Goal: Task Accomplishment & Management: Use online tool/utility

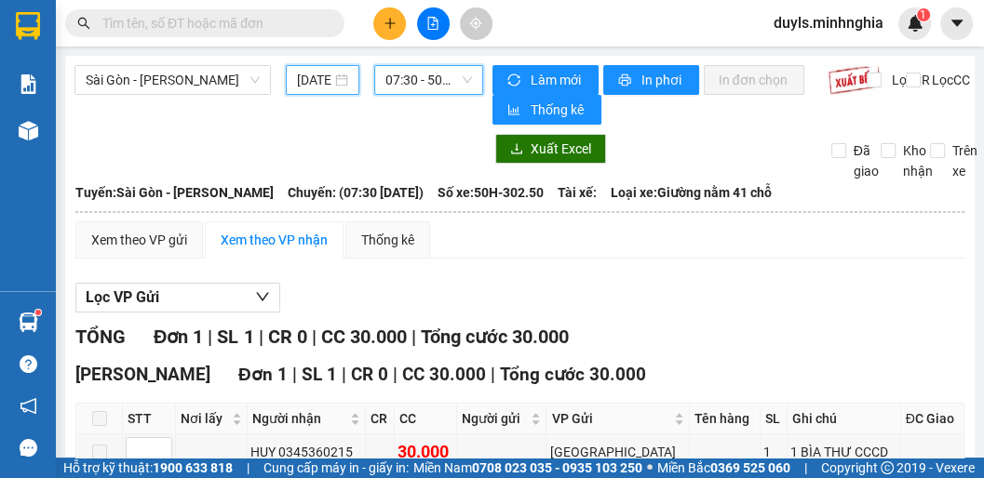
click at [319, 86] on input "[DATE]" at bounding box center [314, 80] width 34 height 20
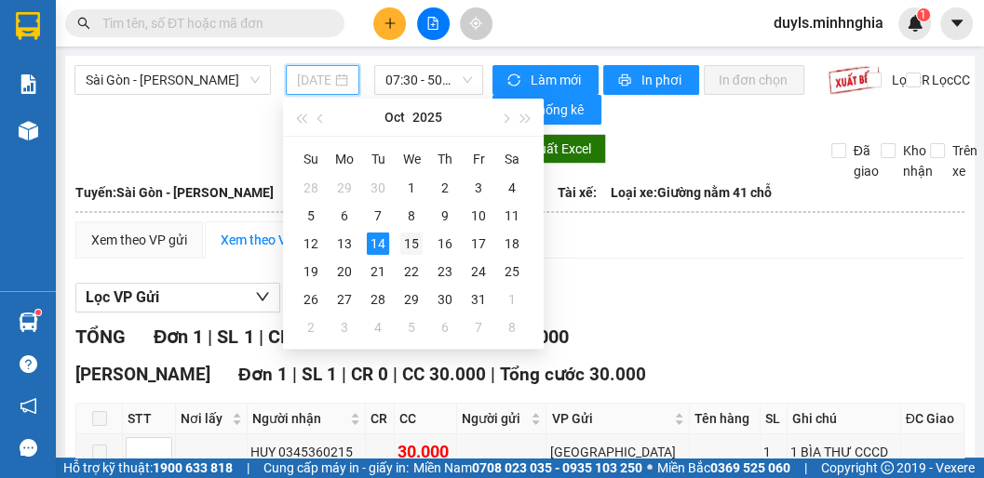
click at [402, 238] on div "15" at bounding box center [411, 244] width 22 height 22
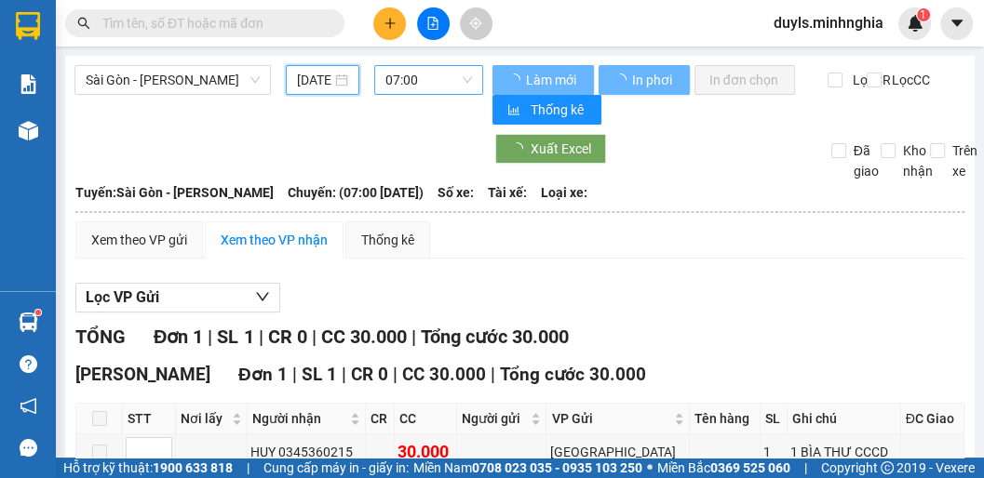
click at [434, 83] on span "07:00" at bounding box center [428, 80] width 87 height 28
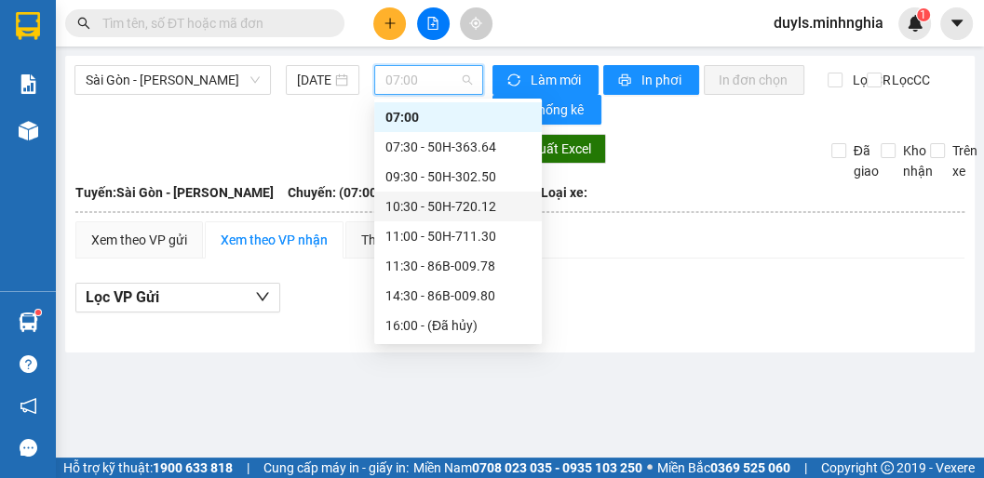
scroll to position [179, 0]
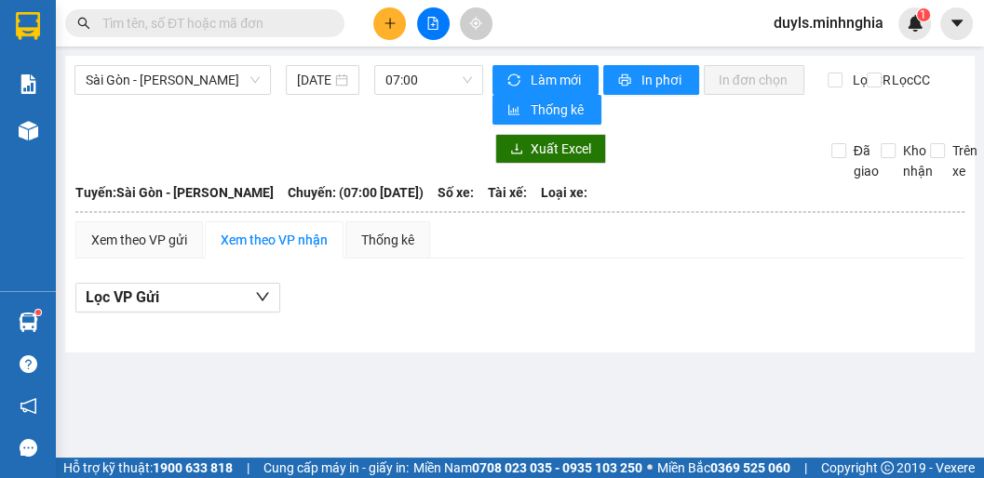
click at [258, 134] on div at bounding box center [278, 149] width 409 height 30
click at [306, 78] on input "[DATE]" at bounding box center [314, 80] width 34 height 20
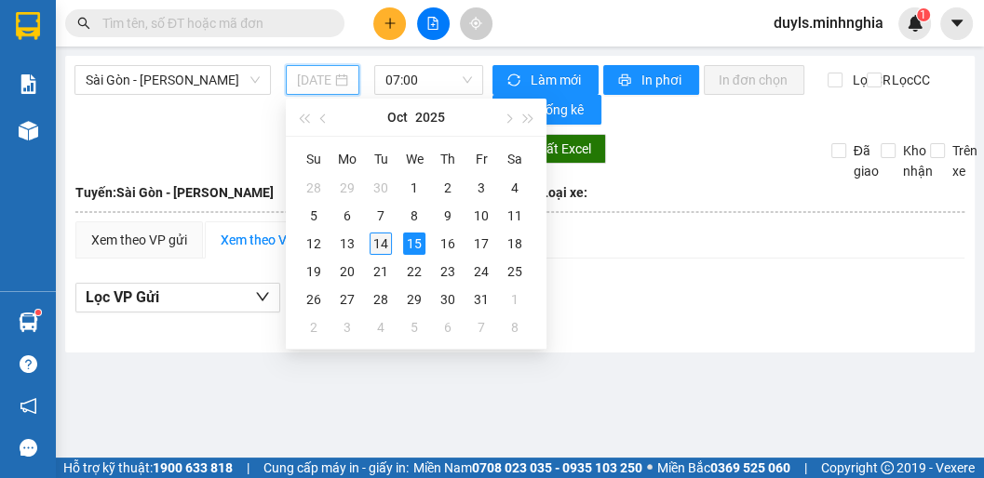
click at [381, 246] on div "14" at bounding box center [381, 244] width 22 height 22
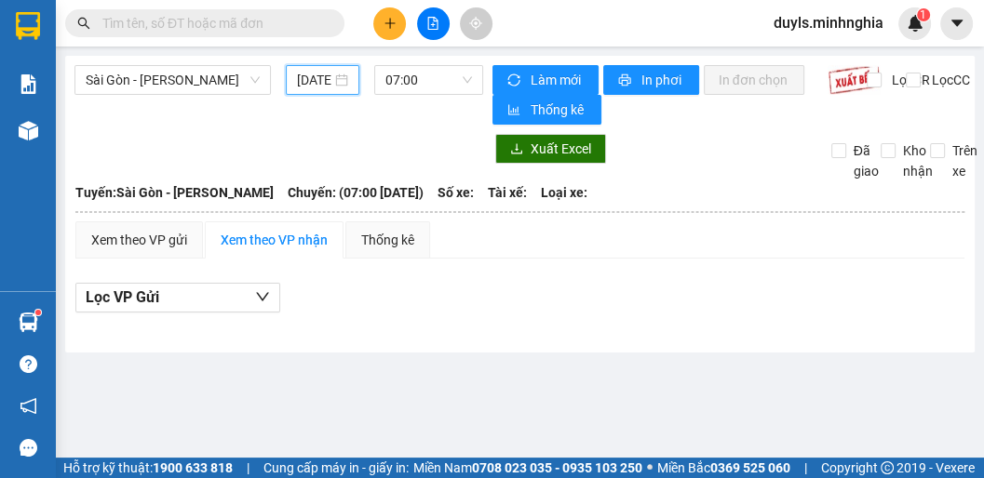
click at [330, 78] on input "[DATE]" at bounding box center [314, 80] width 34 height 20
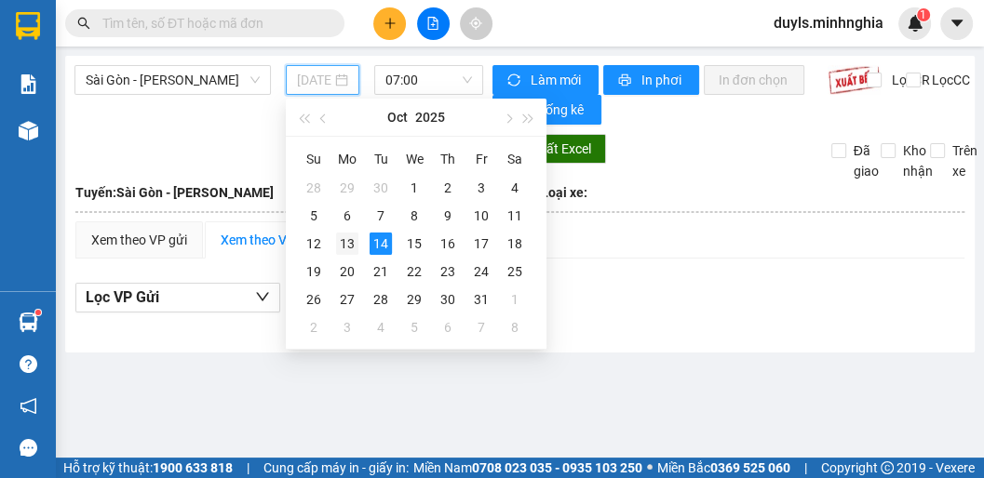
click at [350, 242] on div "13" at bounding box center [347, 244] width 22 height 22
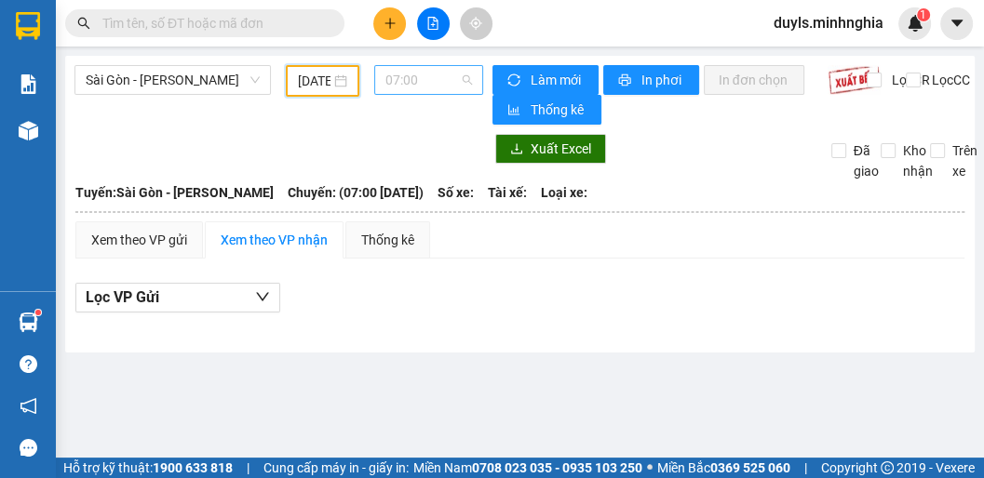
click at [424, 85] on span "07:00" at bounding box center [428, 80] width 87 height 28
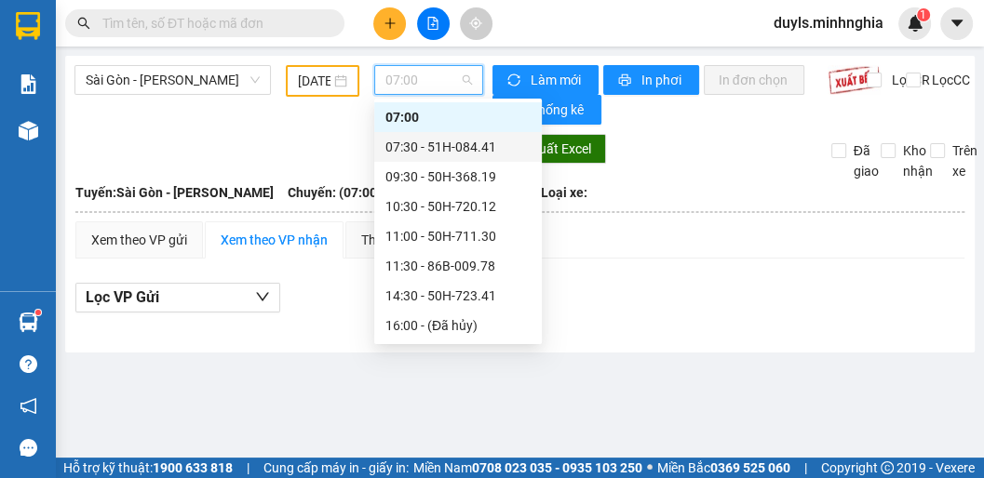
click at [442, 151] on div "07:30 - 51H-084.41" at bounding box center [457, 147] width 145 height 20
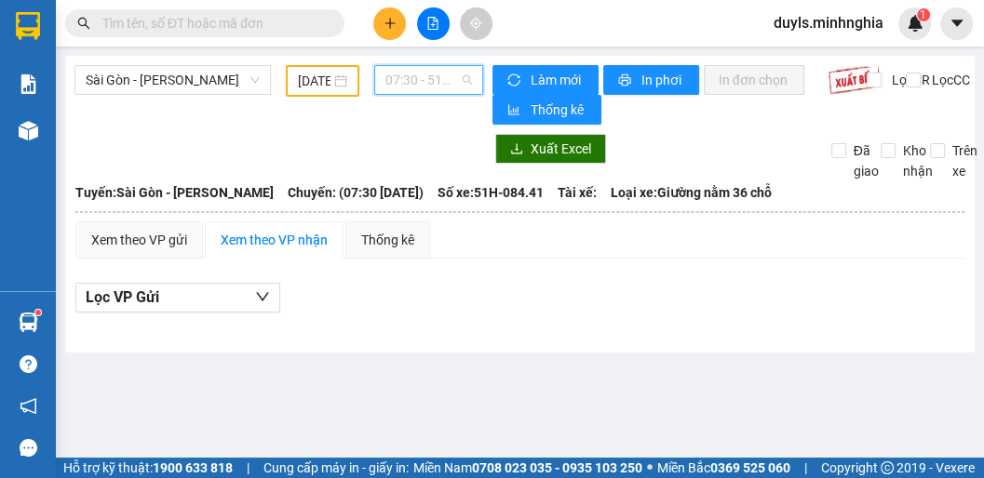
click at [432, 81] on span "07:30 - 51H-084.41" at bounding box center [428, 80] width 87 height 28
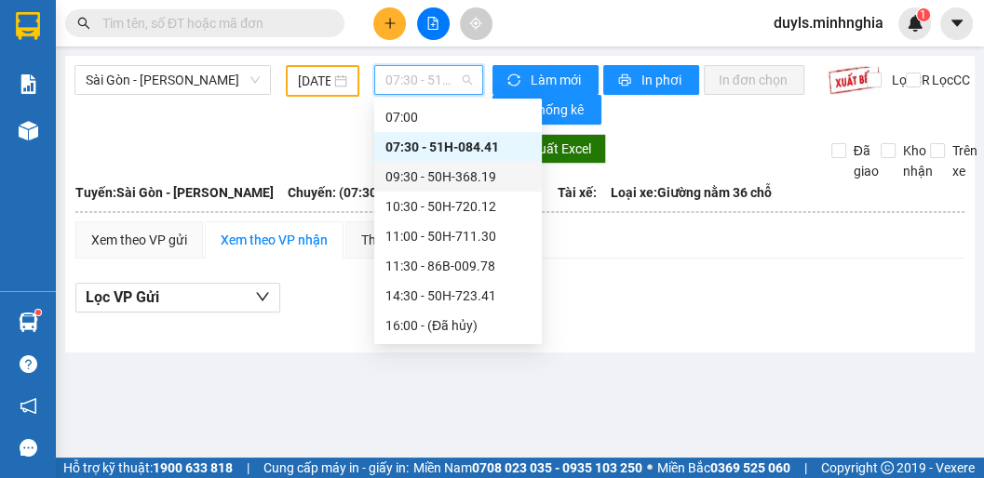
click at [427, 172] on div "09:30 - 50H-368.19" at bounding box center [457, 177] width 145 height 20
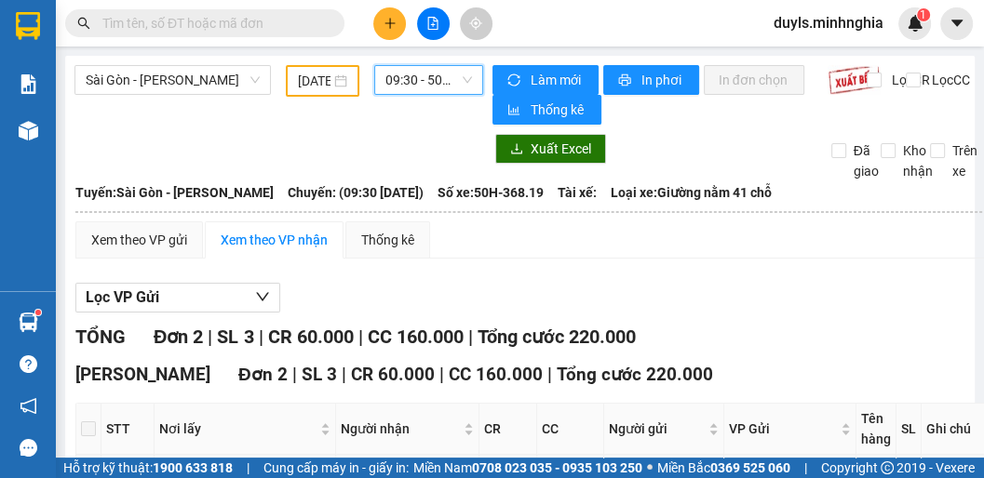
click at [402, 76] on span "09:30 - 50H-368.19" at bounding box center [428, 80] width 87 height 28
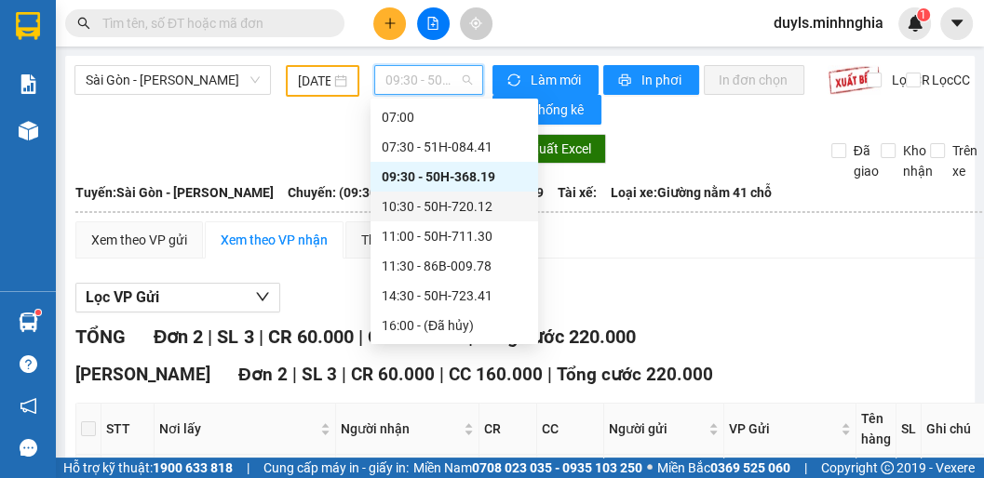
click at [439, 209] on div "10:30 - 50H-720.12" at bounding box center [454, 206] width 145 height 20
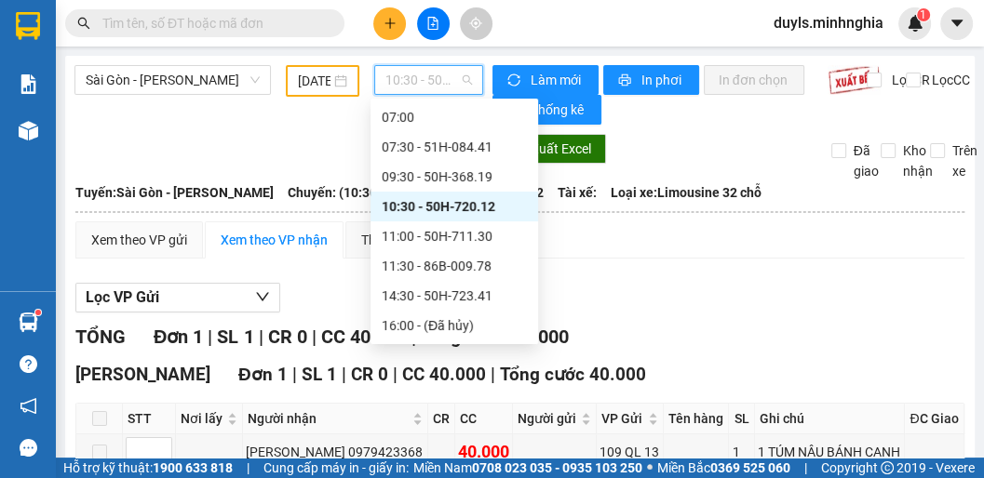
click at [418, 83] on span "10:30 - 50H-720.12" at bounding box center [428, 80] width 87 height 28
click at [454, 242] on div "11:00 - 50H-711.30" at bounding box center [454, 236] width 145 height 20
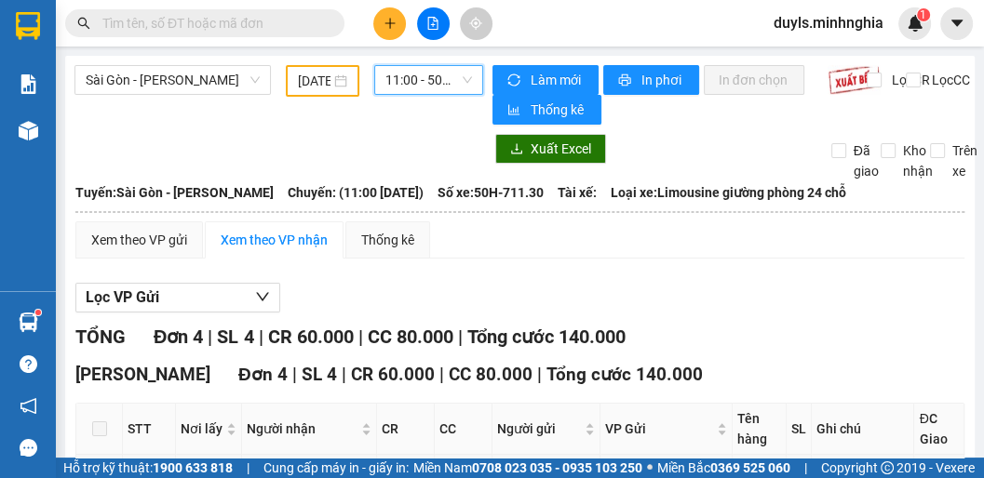
click at [437, 83] on span "11:00 - 50H-711.30" at bounding box center [428, 80] width 87 height 28
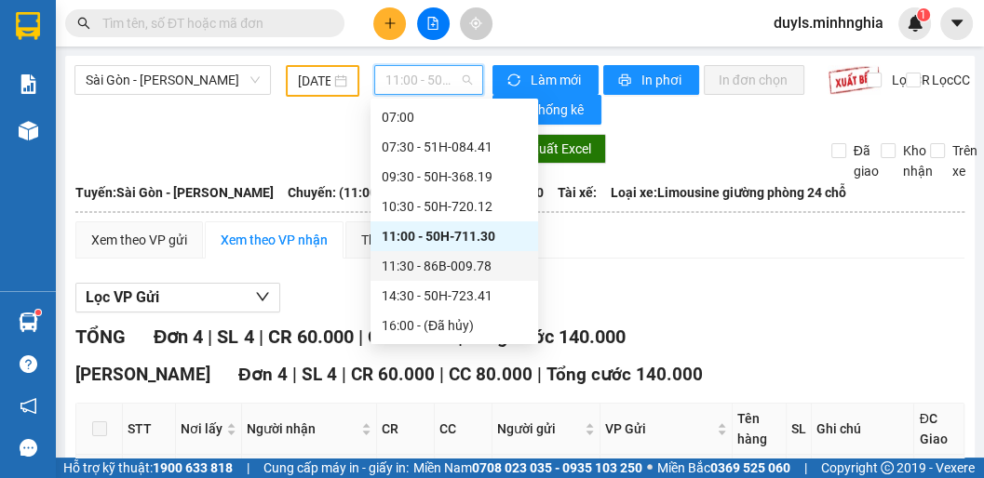
click at [420, 272] on div "11:30 - 86B-009.78" at bounding box center [454, 266] width 145 height 20
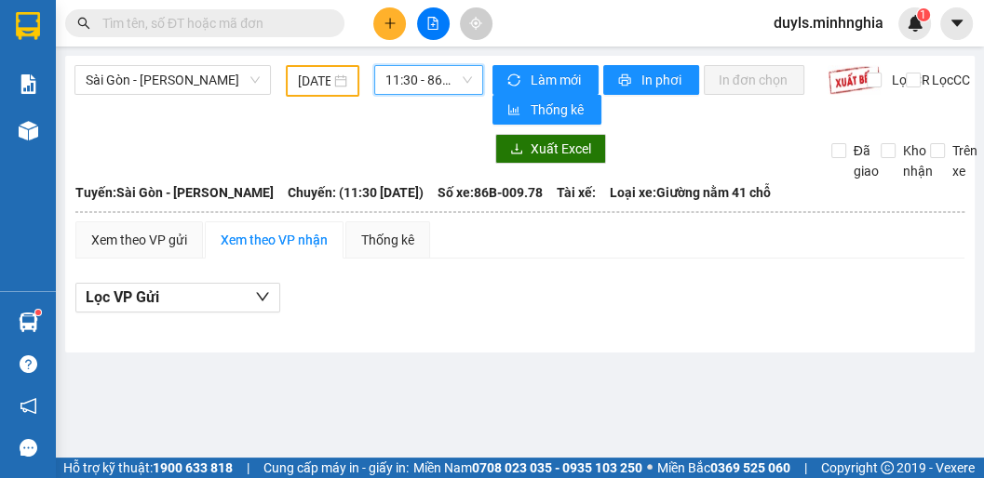
click at [422, 84] on span "11:30 - 86B-009.78" at bounding box center [428, 80] width 87 height 28
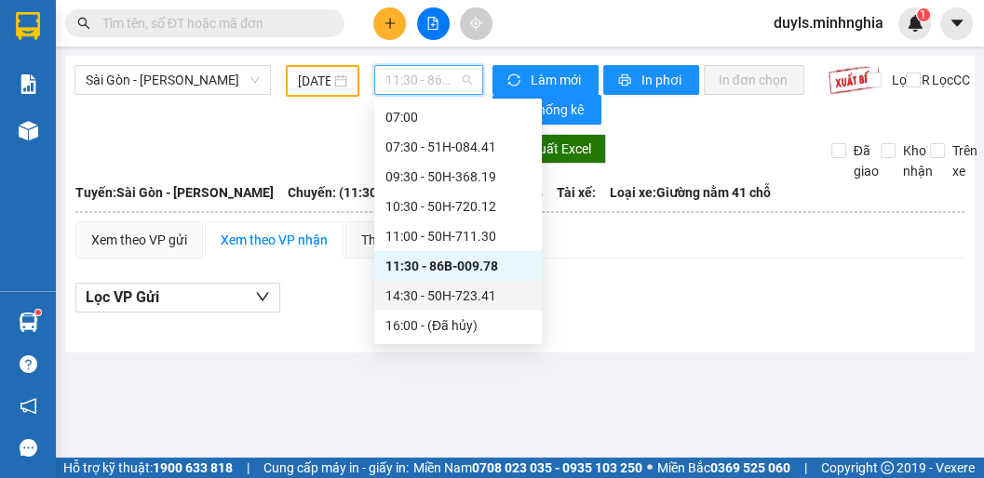
click at [466, 294] on div "14:30 - 50H-723.41" at bounding box center [457, 296] width 145 height 20
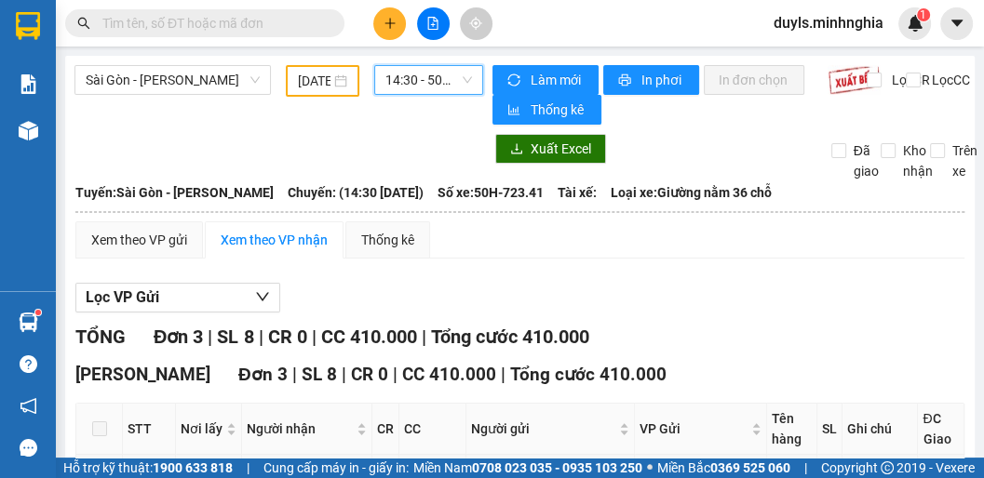
click at [419, 78] on span "14:30 - 50H-723.41" at bounding box center [428, 80] width 87 height 28
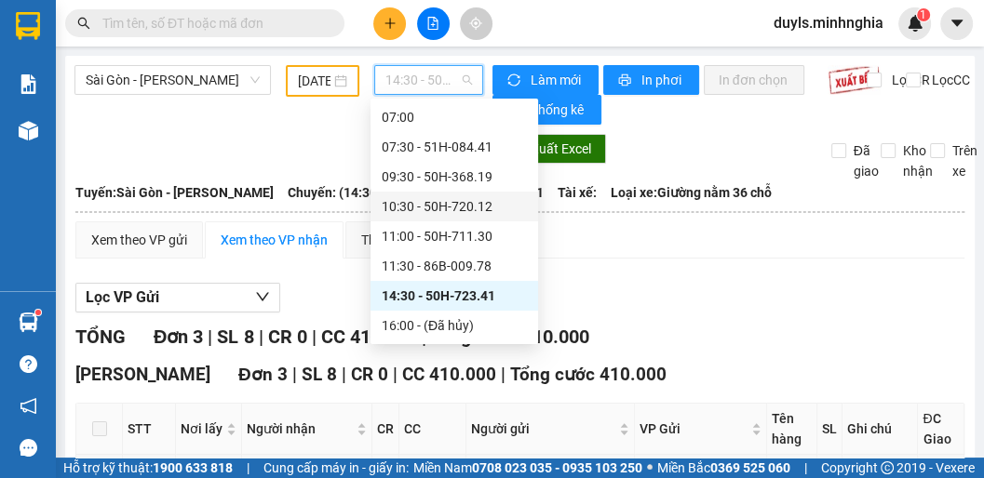
scroll to position [104, 0]
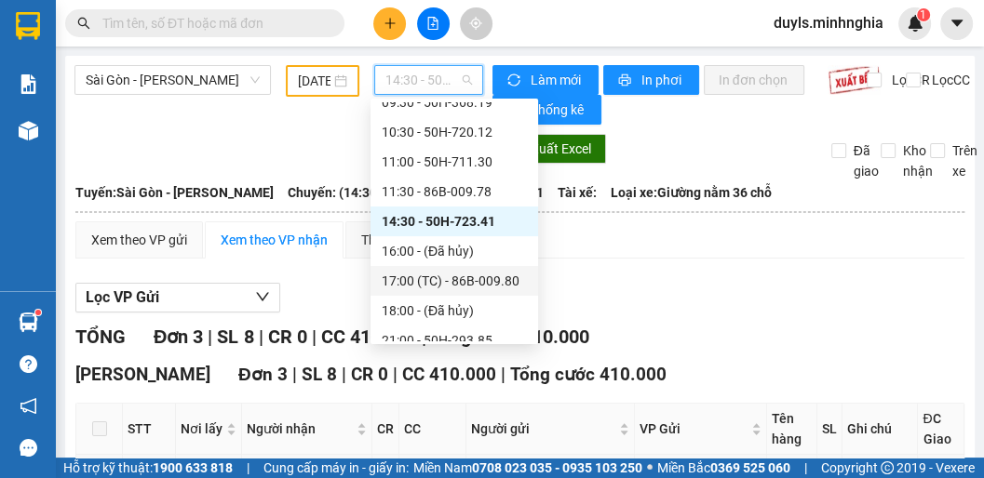
click at [448, 283] on div "17:00 (TC) - 86B-009.80" at bounding box center [454, 281] width 145 height 20
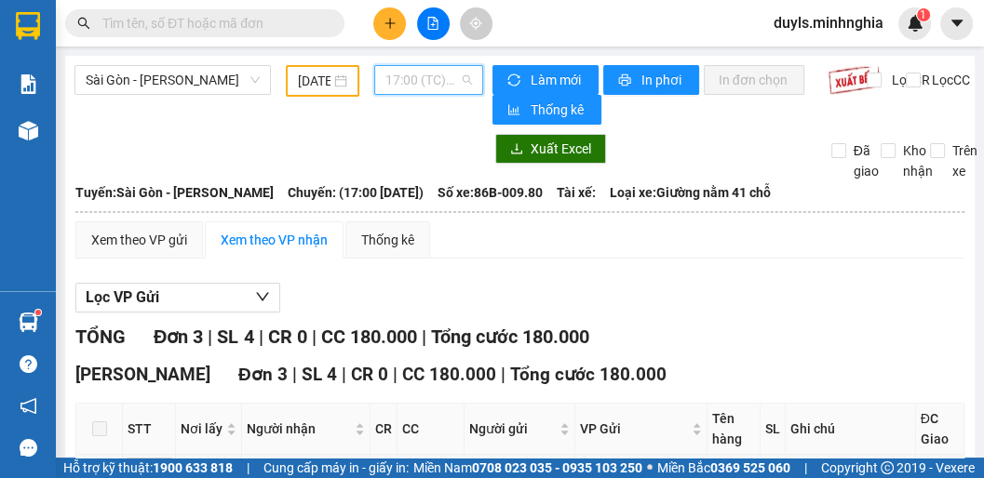
click at [423, 82] on span "17:00 (TC) - 86B-009.80" at bounding box center [428, 80] width 87 height 28
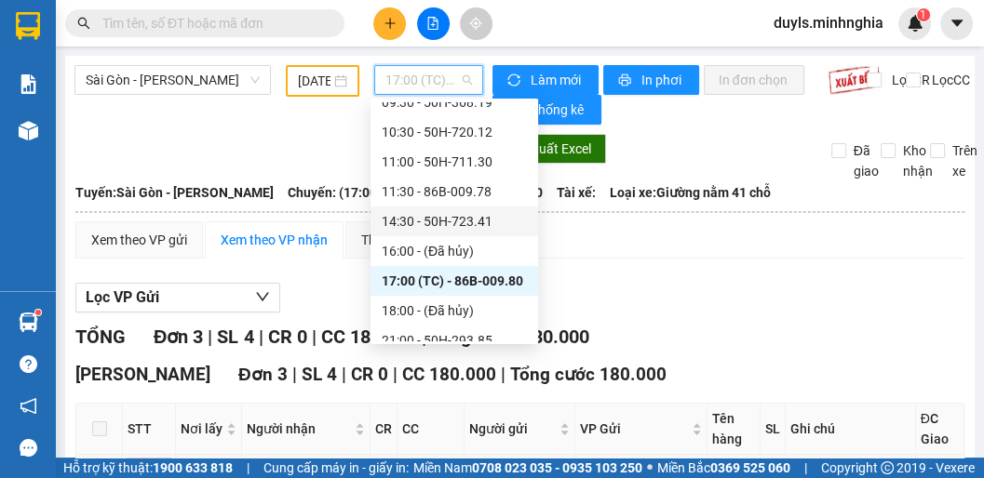
scroll to position [179, 0]
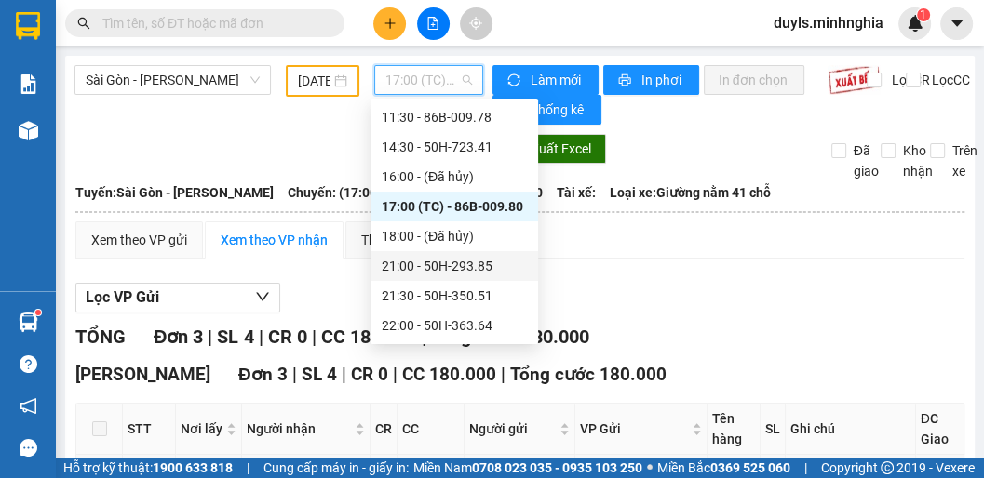
click at [440, 274] on div "21:00 - 50H-293.85" at bounding box center [454, 266] width 145 height 20
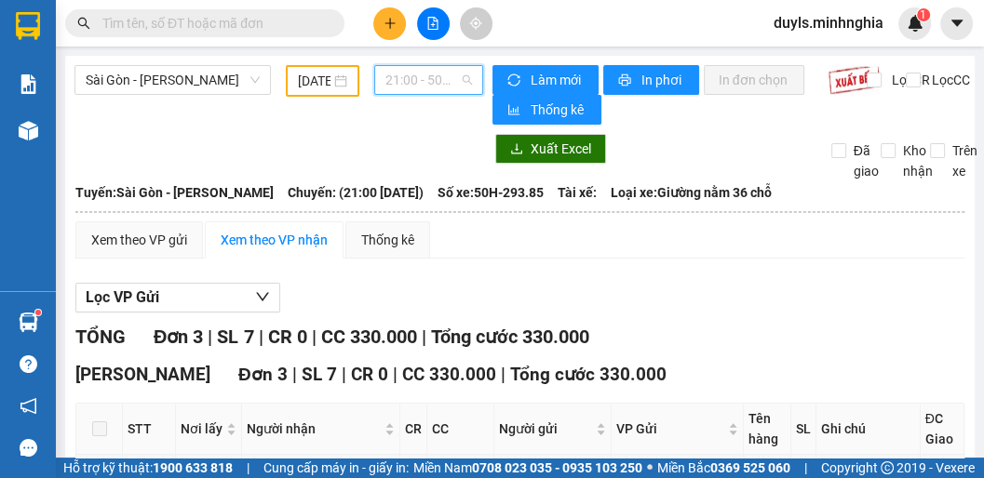
click at [413, 72] on span "21:00 - 50H-293.85" at bounding box center [428, 80] width 87 height 28
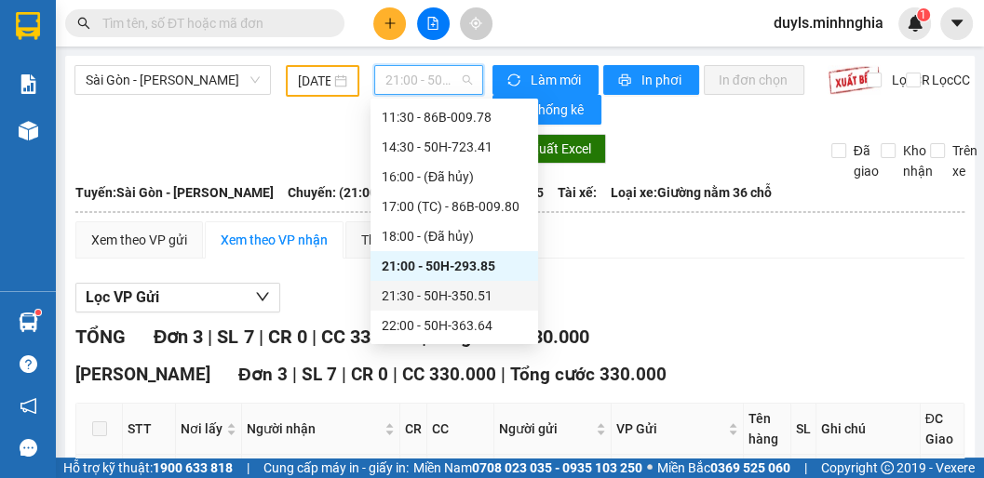
click at [439, 293] on div "21:30 - 50H-350.51" at bounding box center [454, 296] width 145 height 20
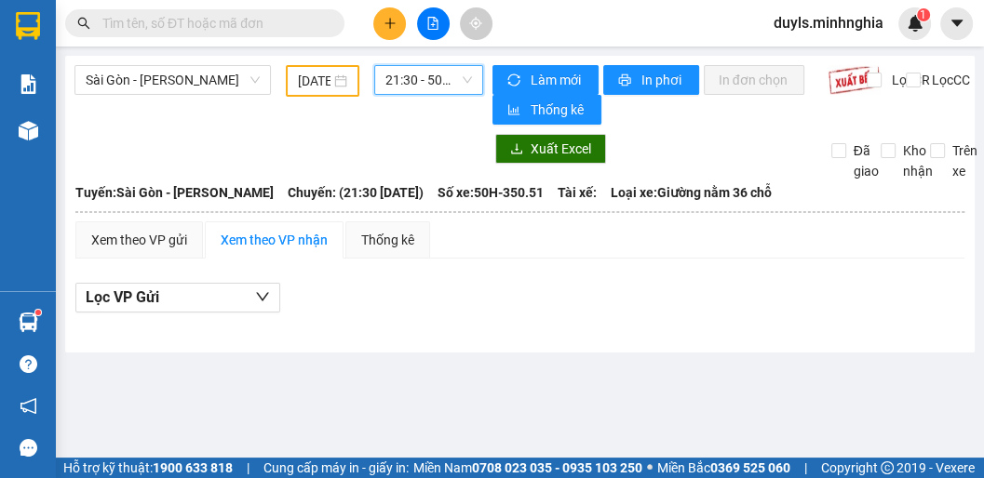
click at [425, 85] on span "21:30 - 50H-350.51" at bounding box center [428, 80] width 87 height 28
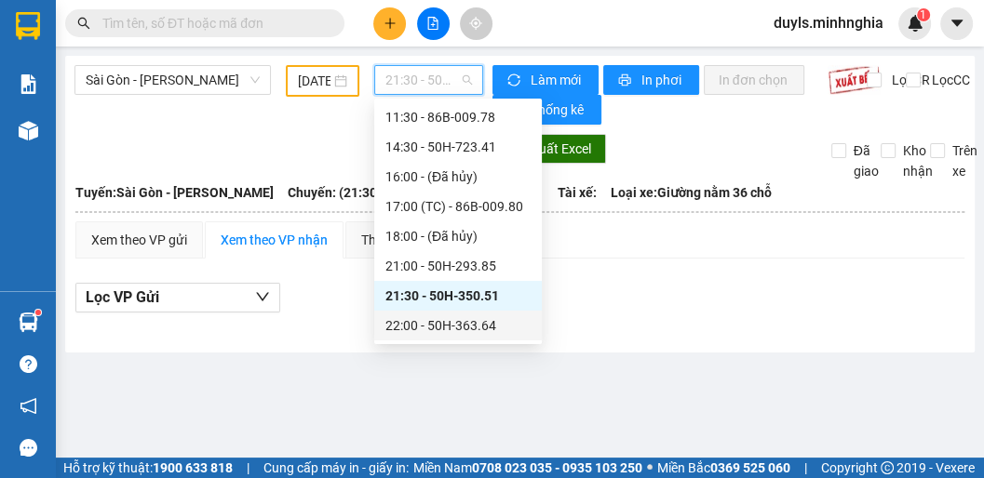
click at [453, 323] on div "22:00 - 50H-363.64" at bounding box center [457, 326] width 145 height 20
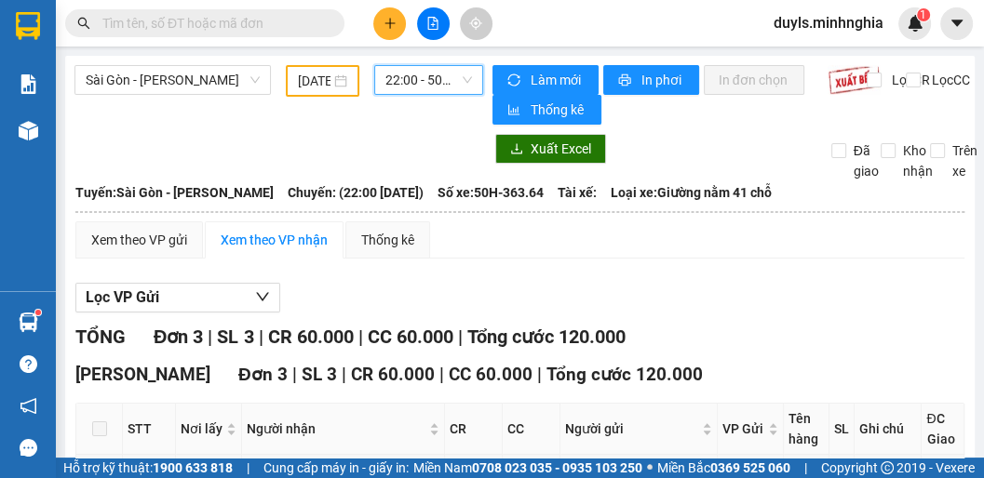
scroll to position [265, 0]
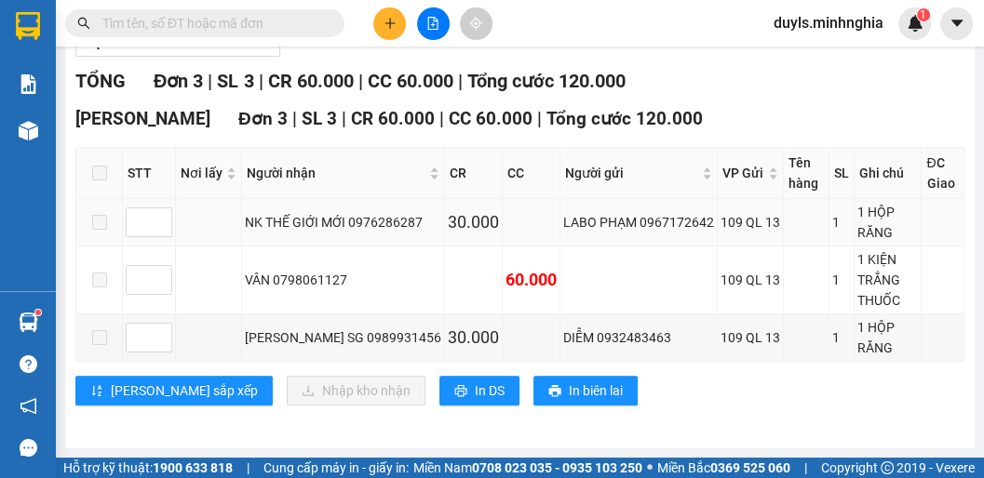
click at [610, 212] on div "LABO PHẠM 0967172642" at bounding box center [638, 222] width 151 height 20
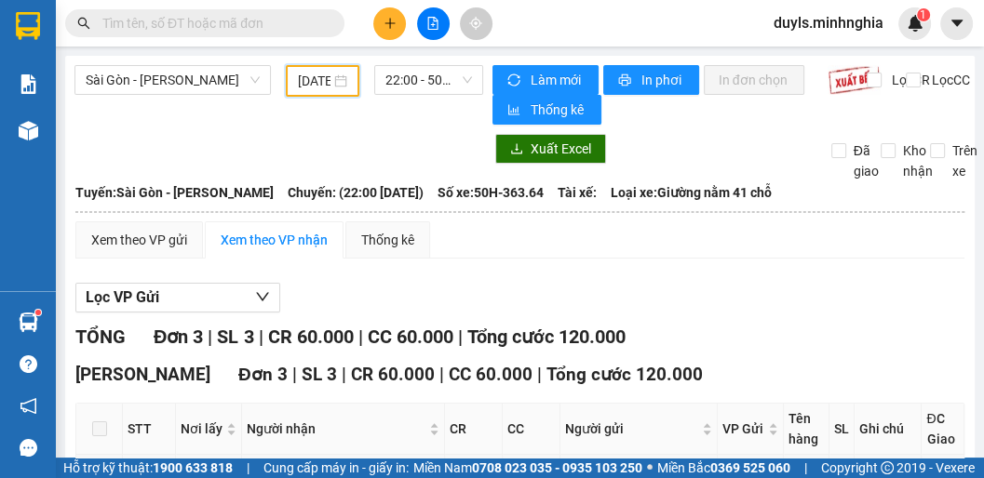
click at [308, 76] on input "[DATE]" at bounding box center [314, 81] width 33 height 20
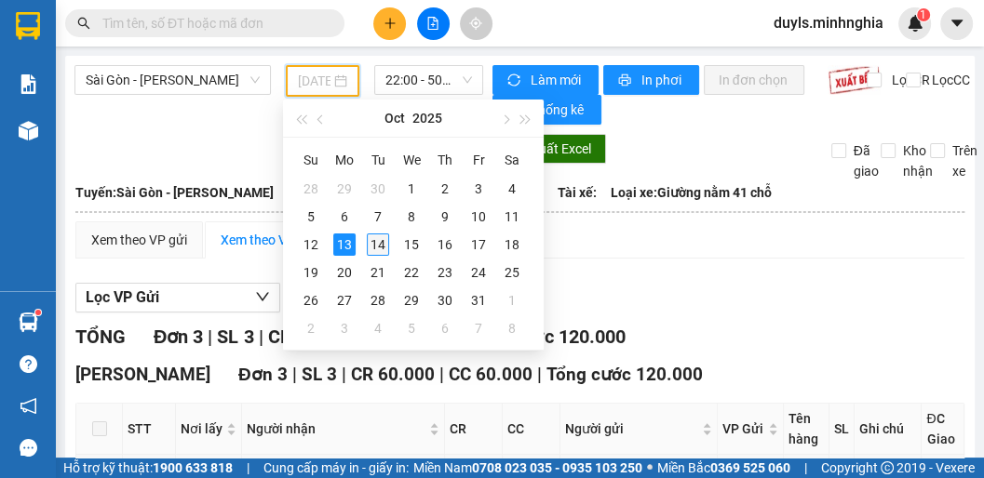
click at [370, 245] on div "14" at bounding box center [378, 245] width 22 height 22
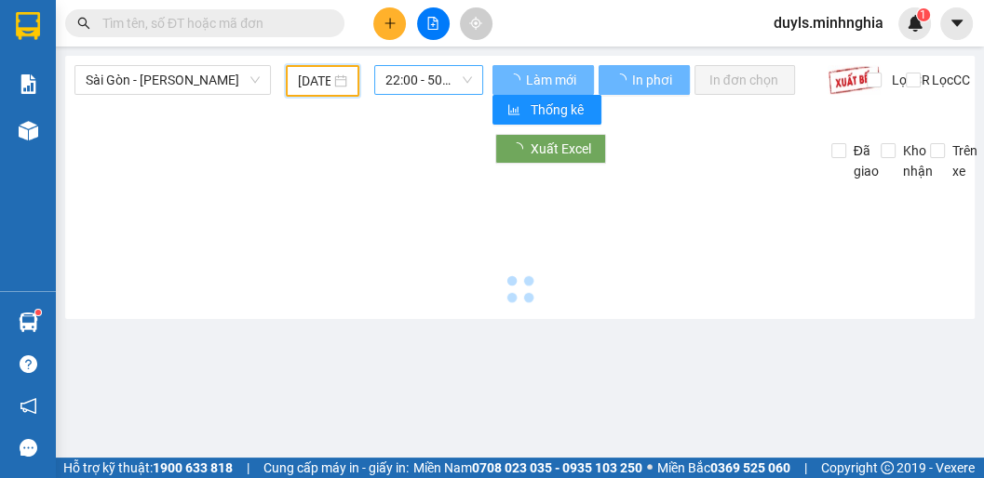
type input "[DATE]"
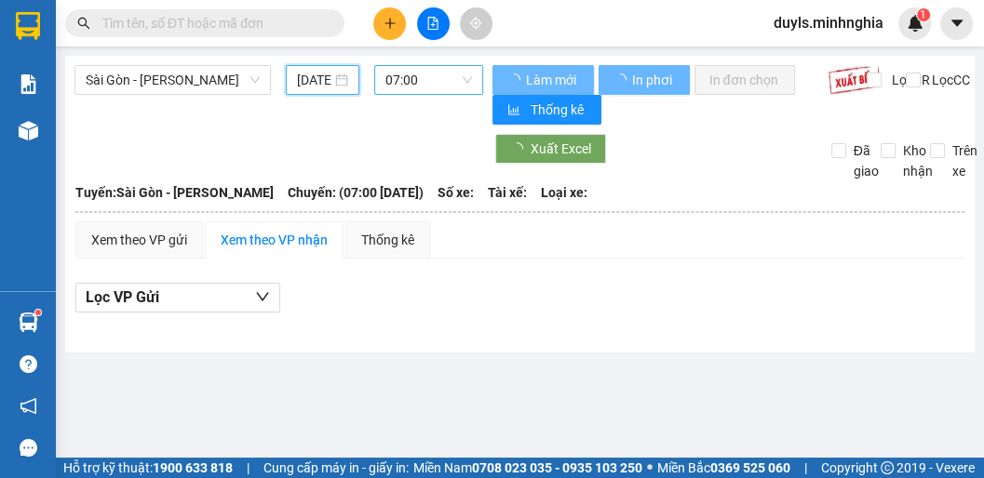
click at [419, 84] on span "07:00" at bounding box center [428, 80] width 87 height 28
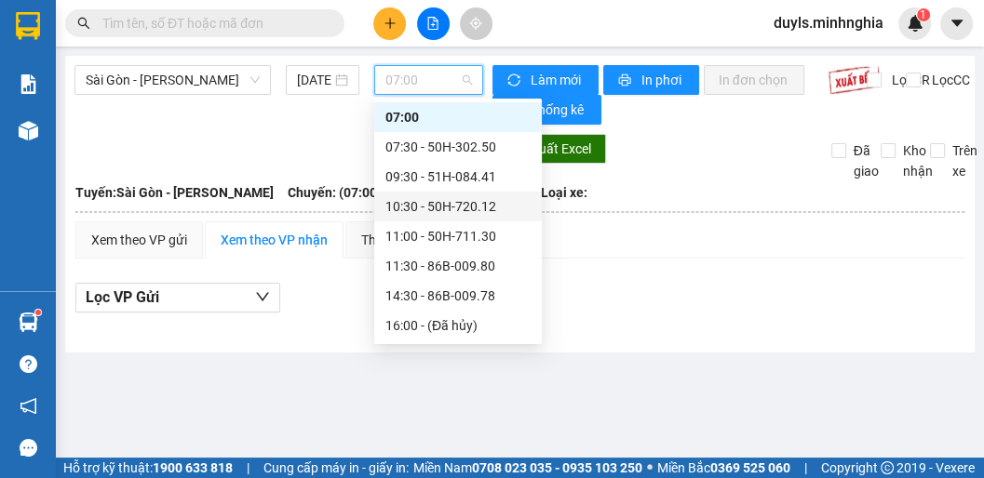
scroll to position [179, 0]
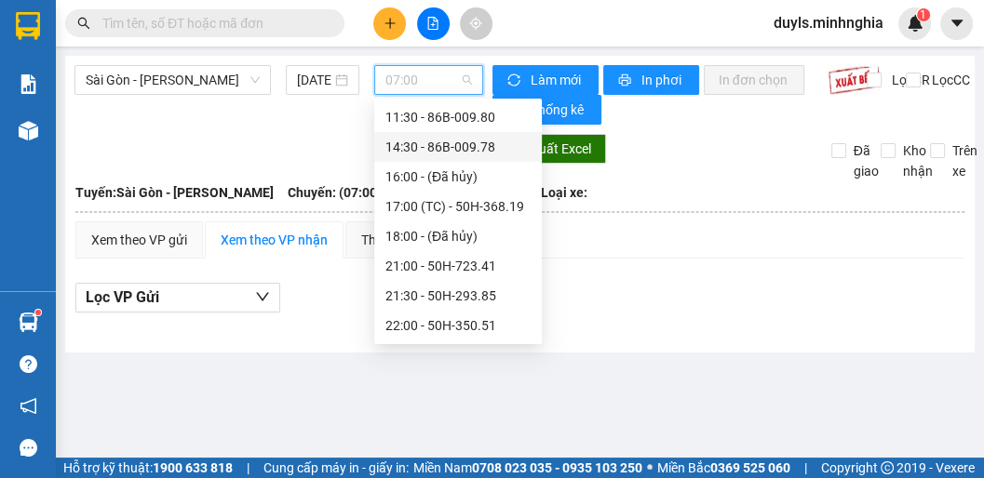
click at [451, 140] on div "14:30 - 86B-009.78" at bounding box center [457, 147] width 145 height 20
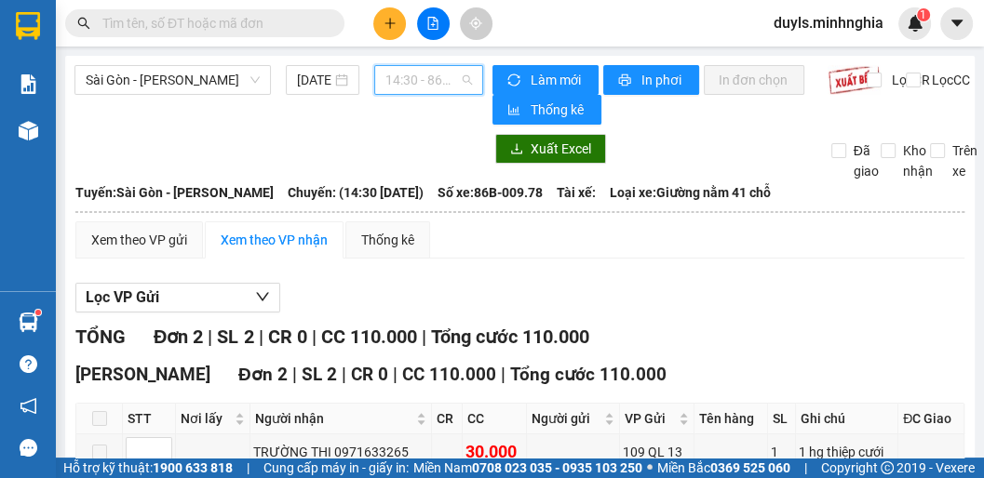
click at [406, 81] on span "14:30 - 86B-009.78" at bounding box center [428, 80] width 87 height 28
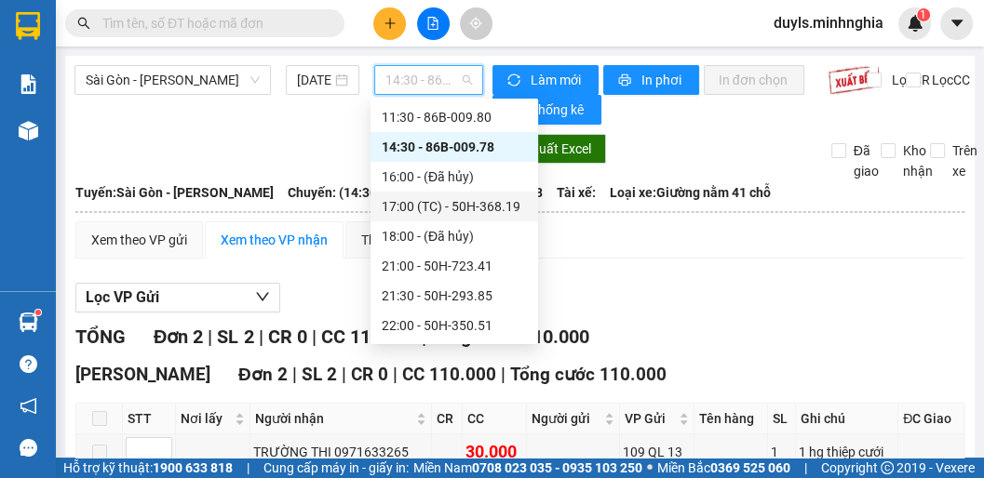
click at [476, 202] on div "17:00 (TC) - 50H-368.19" at bounding box center [454, 206] width 145 height 20
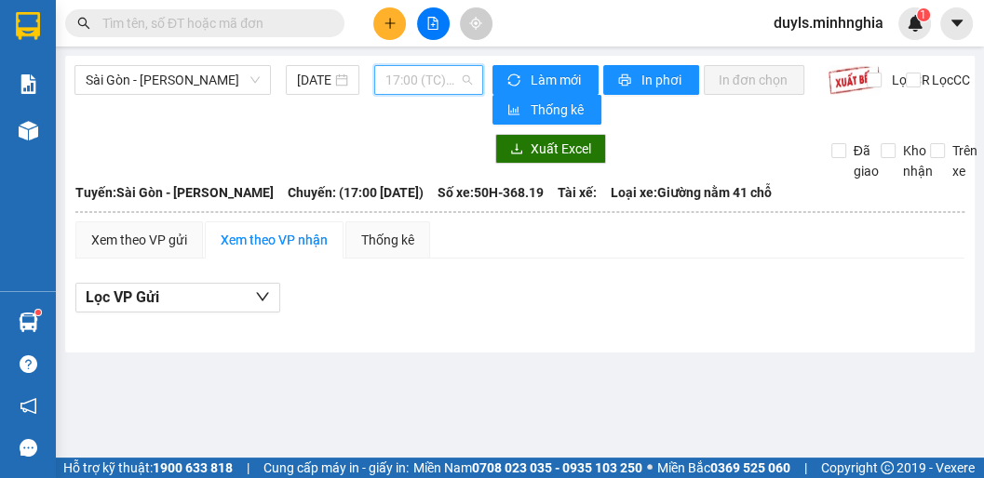
click at [411, 84] on span "17:00 (TC) - 50H-368.19" at bounding box center [428, 80] width 87 height 28
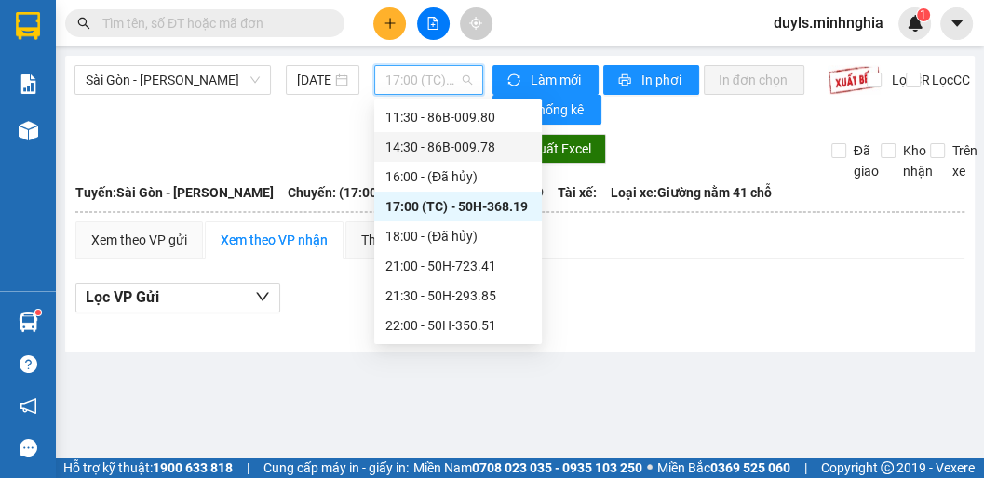
click at [428, 138] on div "14:30 - 86B-009.78" at bounding box center [457, 147] width 145 height 20
